Goal: Find specific page/section

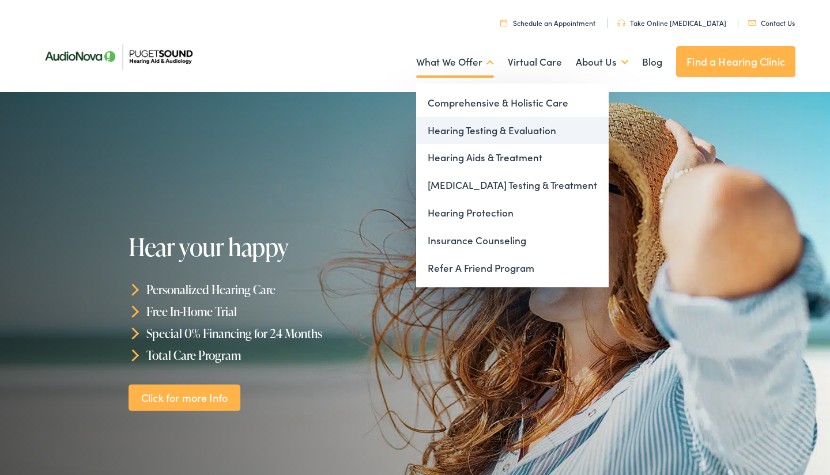
click at [484, 130] on link "Hearing Testing & Evaluation" at bounding box center [512, 131] width 192 height 28
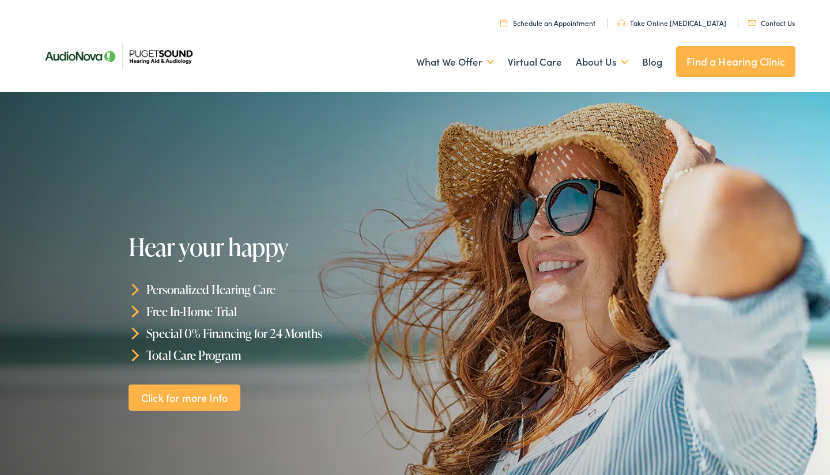
click at [764, 54] on link "Find a Hearing Clinic" at bounding box center [735, 61] width 119 height 31
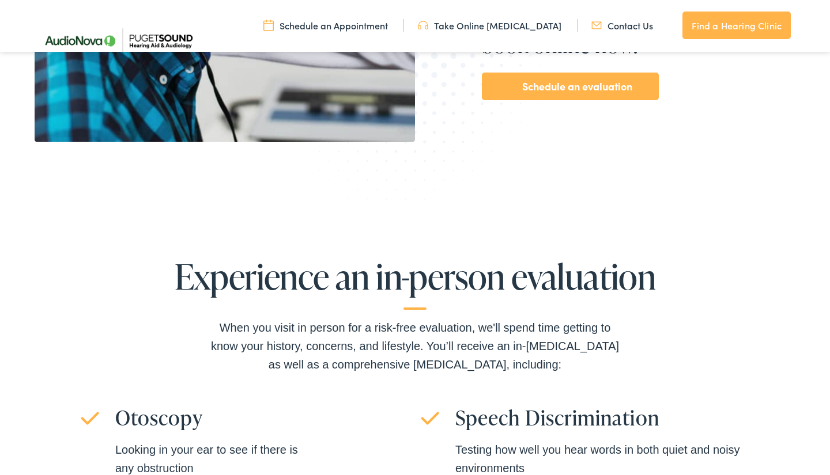
scroll to position [669, 0]
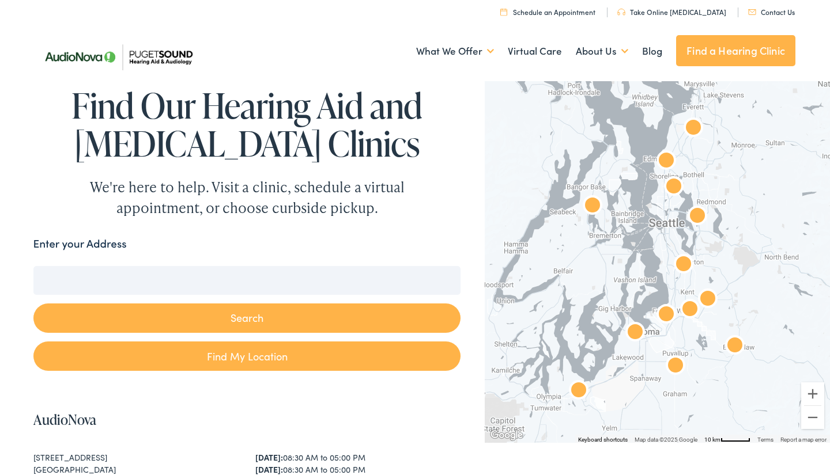
click at [201, 282] on input "Enter your Address" at bounding box center [247, 280] width 428 height 29
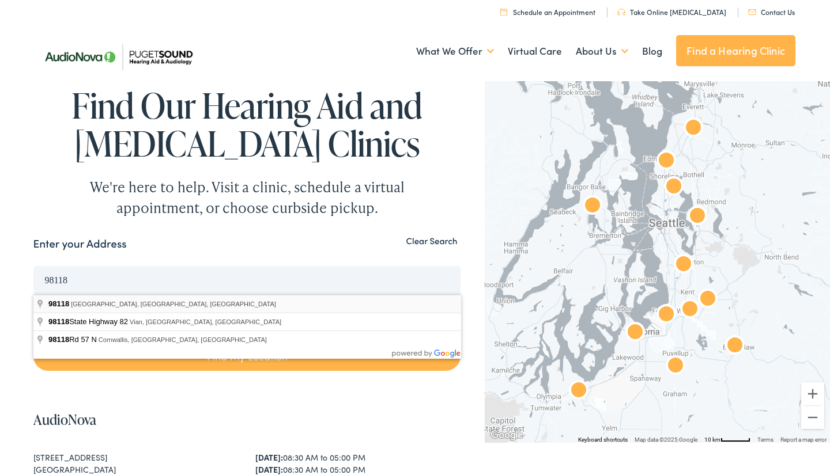
type input "[GEOGRAPHIC_DATA], [GEOGRAPHIC_DATA]"
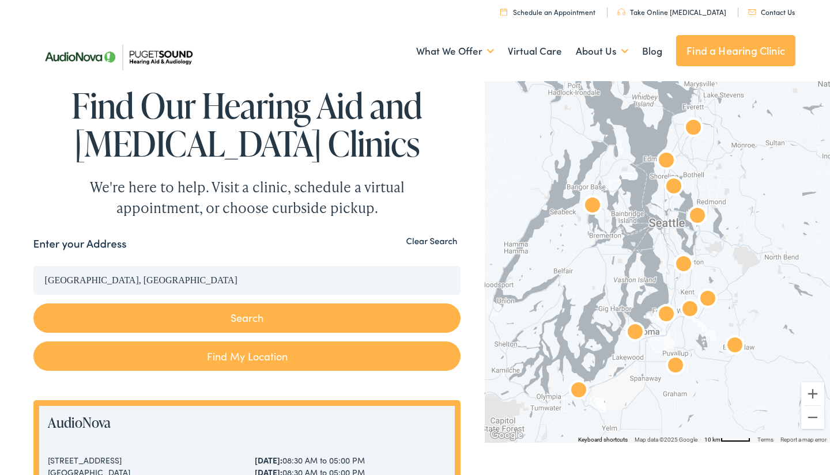
click at [254, 321] on button "Search" at bounding box center [247, 318] width 428 height 29
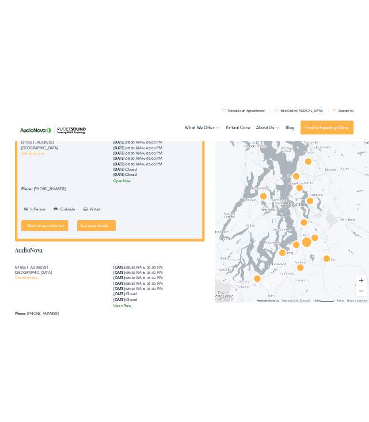
scroll to position [535, 0]
